Goal: Task Accomplishment & Management: Use online tool/utility

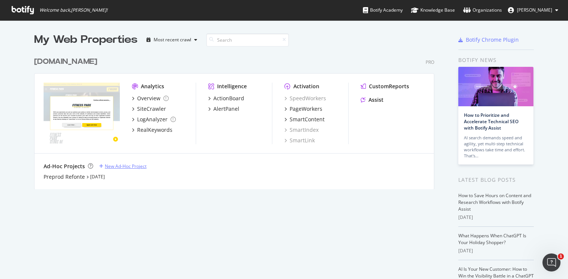
click at [118, 165] on div "New Ad-Hoc Project" at bounding box center [126, 166] width 42 height 6
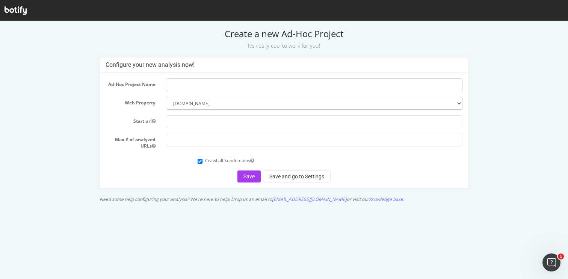
click at [178, 85] on input "text" at bounding box center [315, 85] width 296 height 13
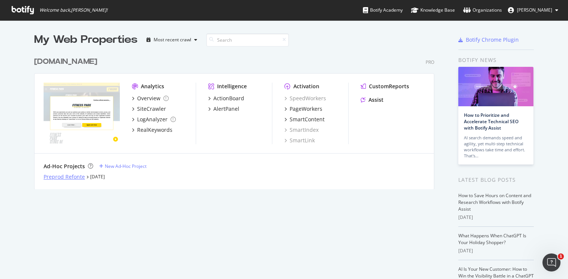
click at [64, 175] on div "Preprod Refonte" at bounding box center [64, 177] width 41 height 8
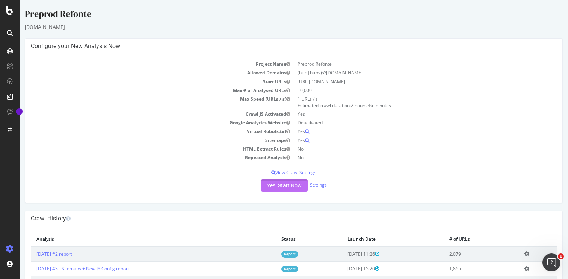
click at [279, 186] on button "Yes! Start Now" at bounding box center [284, 186] width 47 height 12
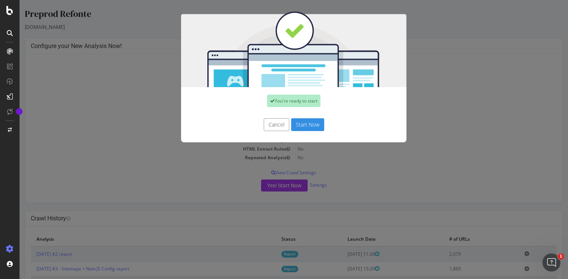
click at [298, 125] on button "Start Now" at bounding box center [307, 124] width 33 height 13
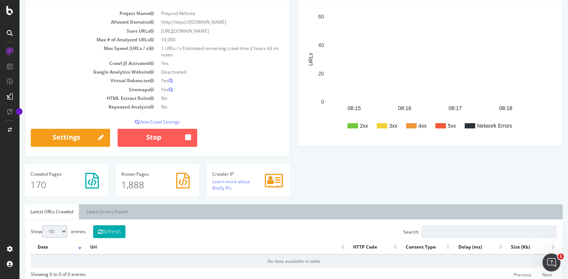
scroll to position [91, 0]
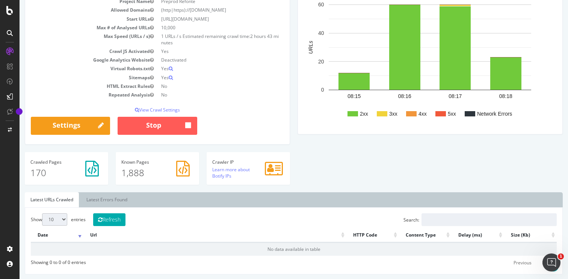
click at [186, 168] on icon at bounding box center [183, 169] width 14 height 16
click at [88, 168] on icon at bounding box center [92, 169] width 14 height 16
click at [54, 168] on p "170" at bounding box center [66, 172] width 72 height 13
click at [104, 204] on link "Latest Errors Found" at bounding box center [107, 199] width 52 height 15
click at [65, 198] on link "Latest URLs Crawled" at bounding box center [52, 199] width 54 height 15
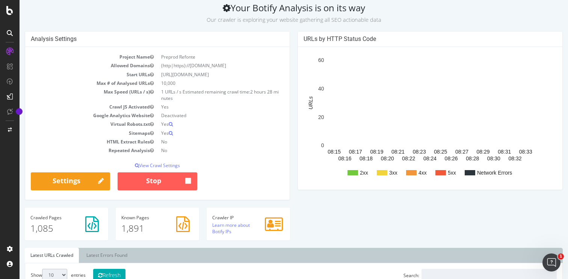
scroll to position [72, 0]
